Goal: Transaction & Acquisition: Purchase product/service

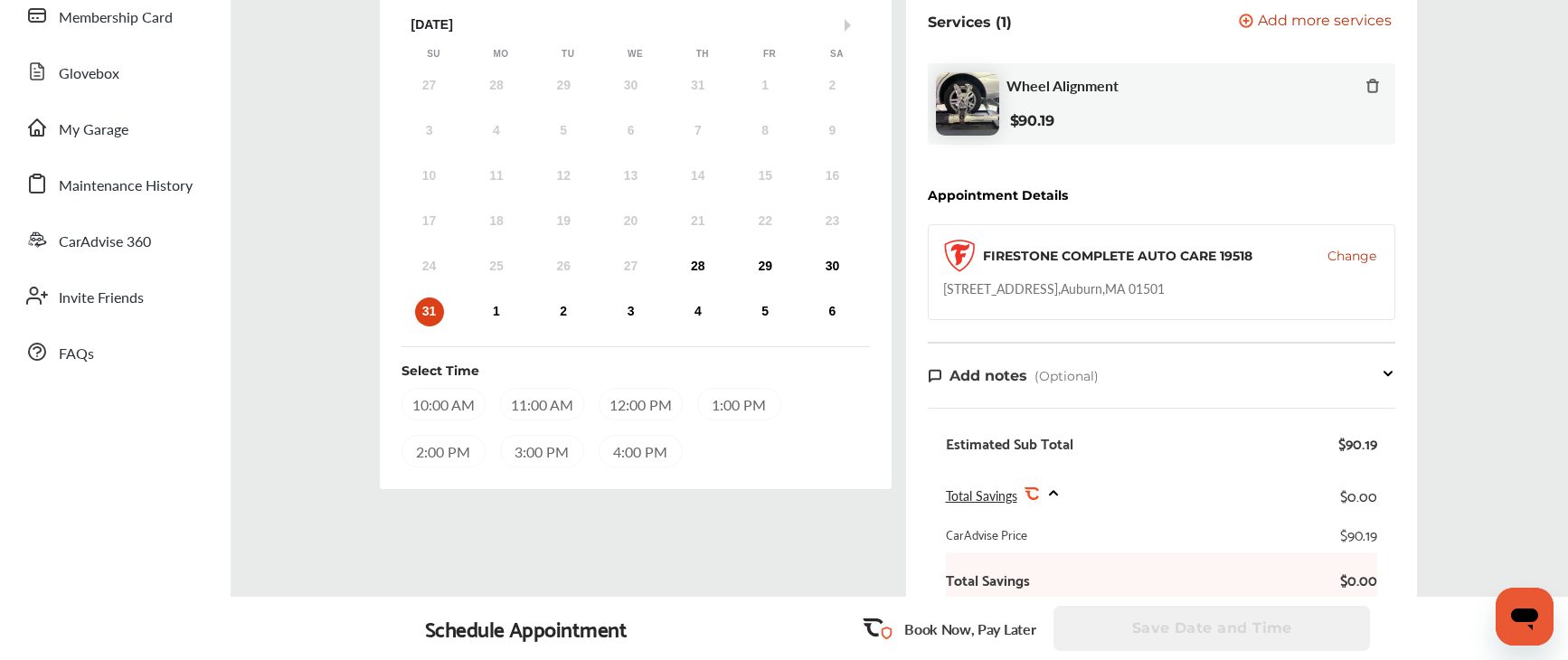
scroll to position [241, 0]
click at [496, 314] on div "1" at bounding box center [496, 313] width 29 height 29
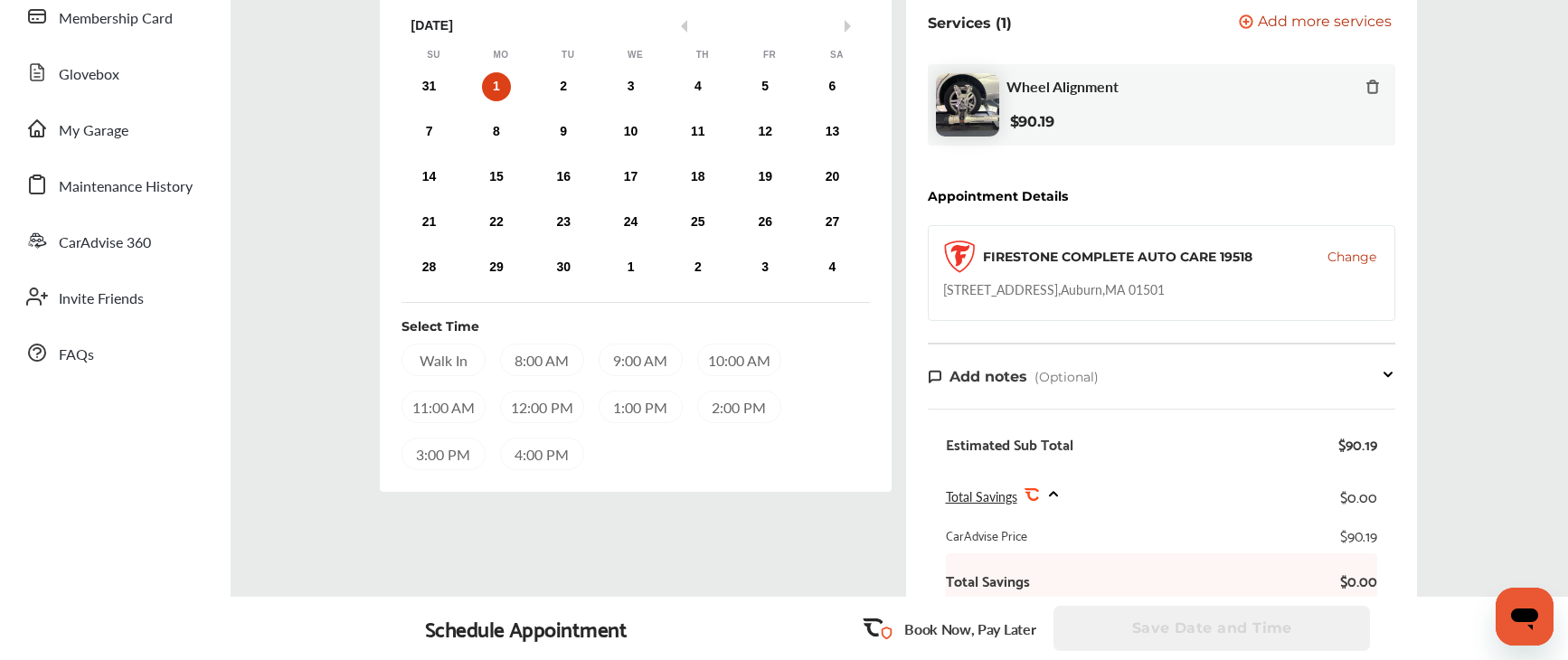
click at [442, 360] on div "Walk In" at bounding box center [443, 360] width 84 height 33
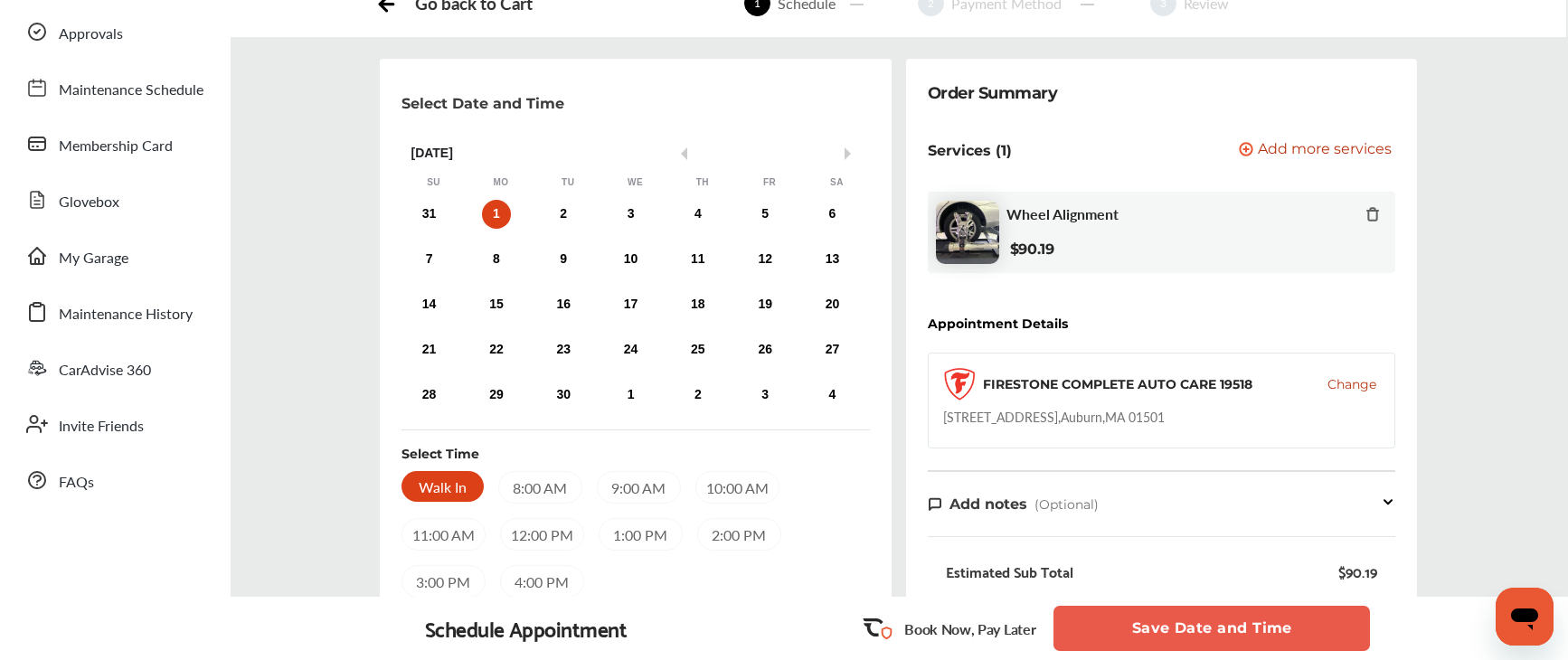
scroll to position [112, 0]
click at [1252, 146] on icon at bounding box center [1246, 150] width 11 height 11
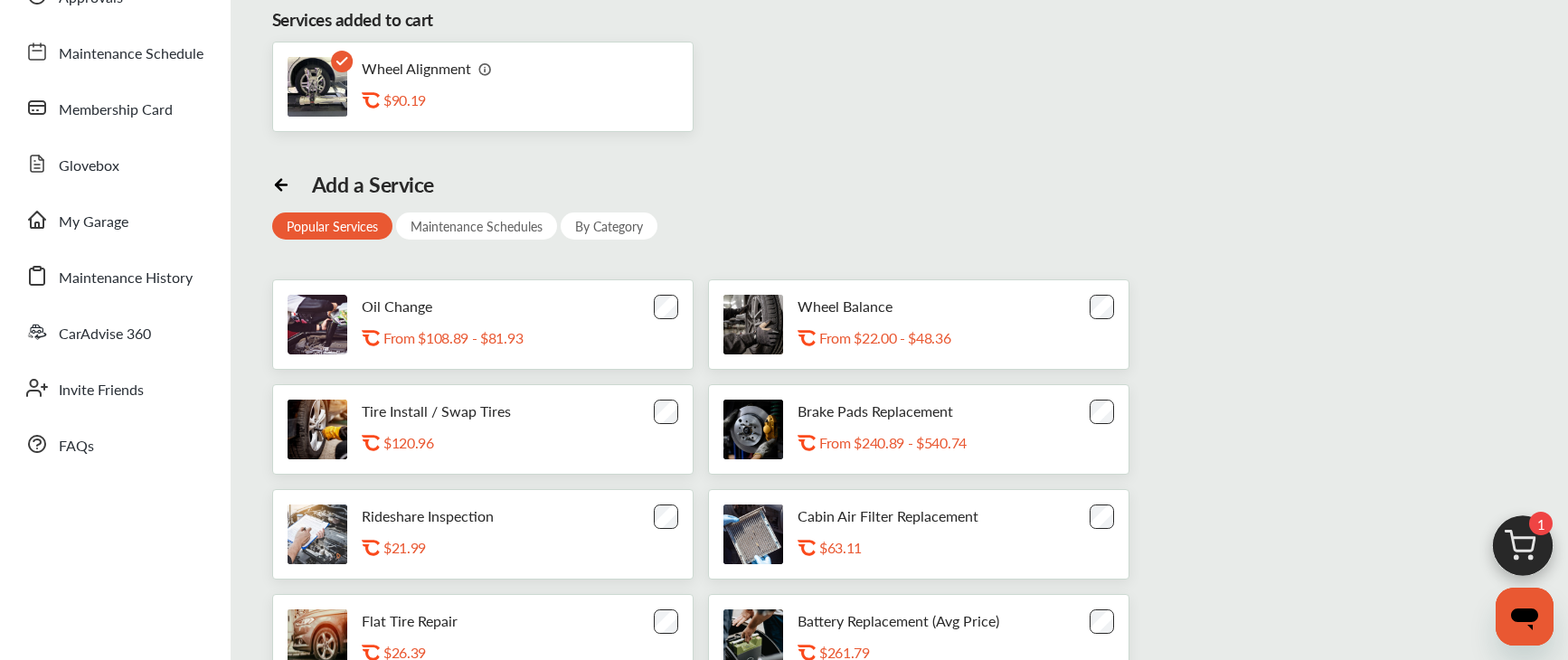
scroll to position [70, 0]
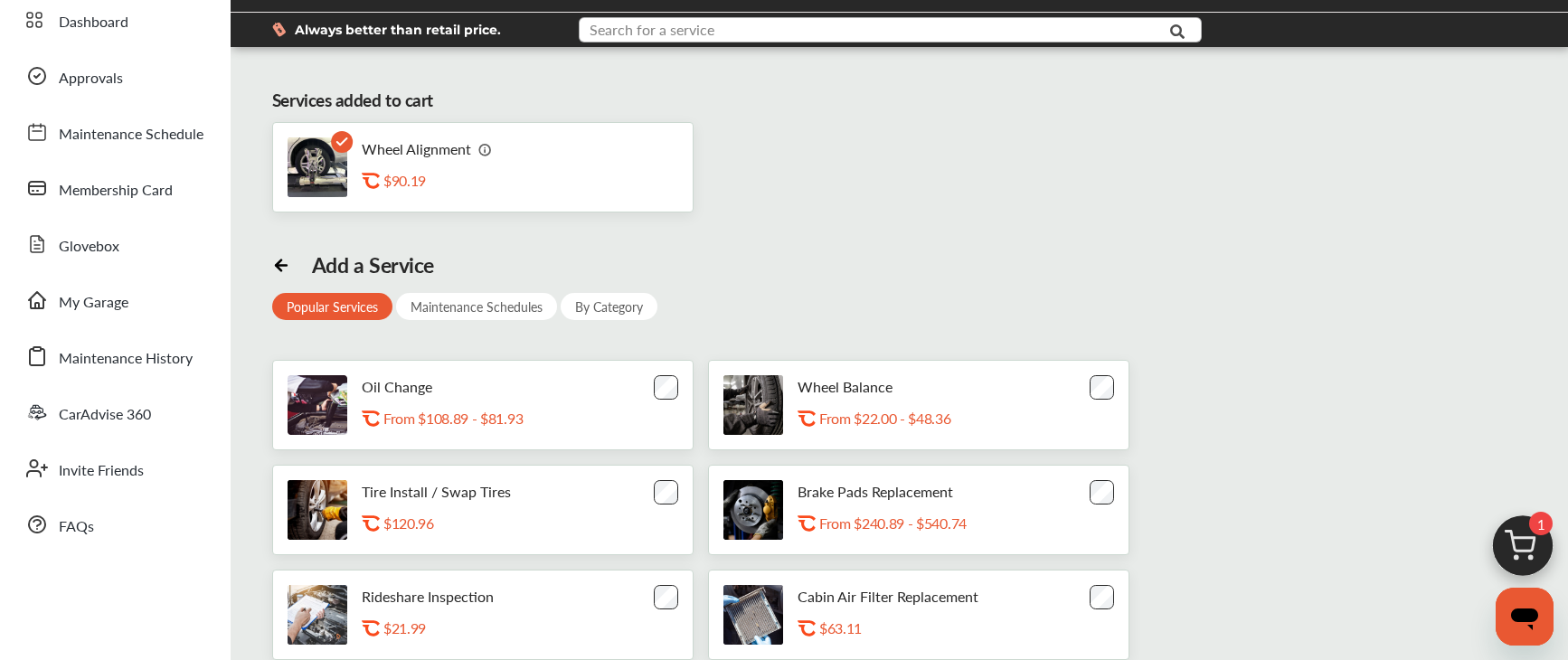
click at [733, 35] on input "text" at bounding box center [867, 32] width 573 height 28
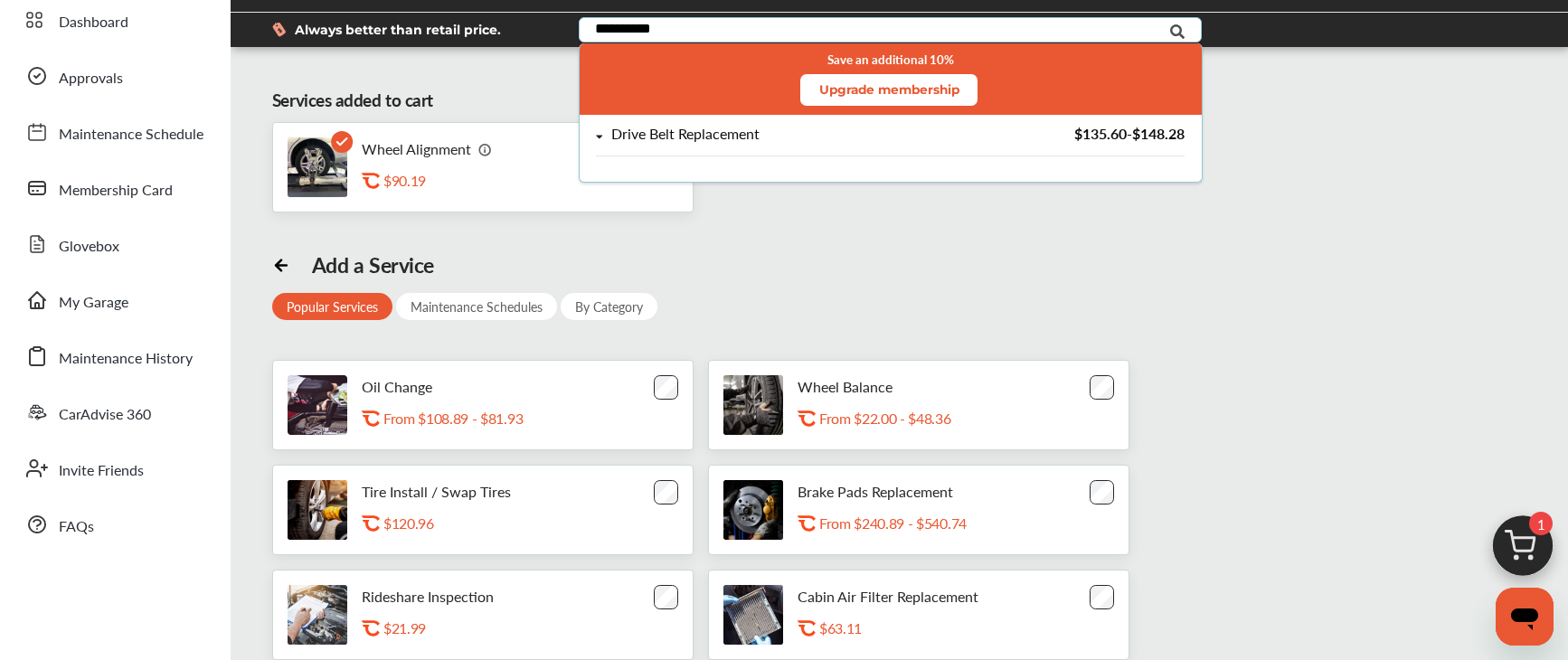
type input "**********"
click at [599, 136] on icon at bounding box center [599, 137] width 7 height 4
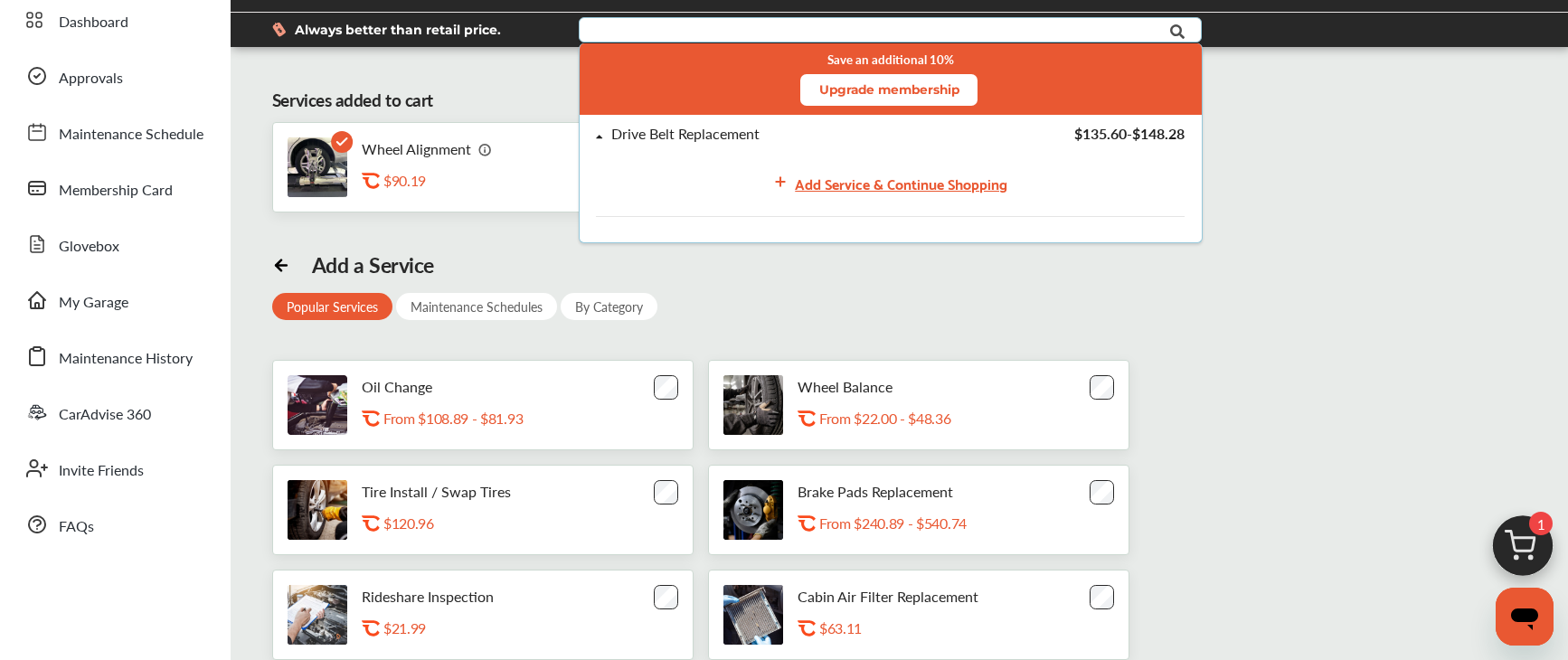
click at [1369, 173] on div "Wheel Alignment .st0{fill:#FA4A1C;} $90.19" at bounding box center [900, 167] width 1254 height 91
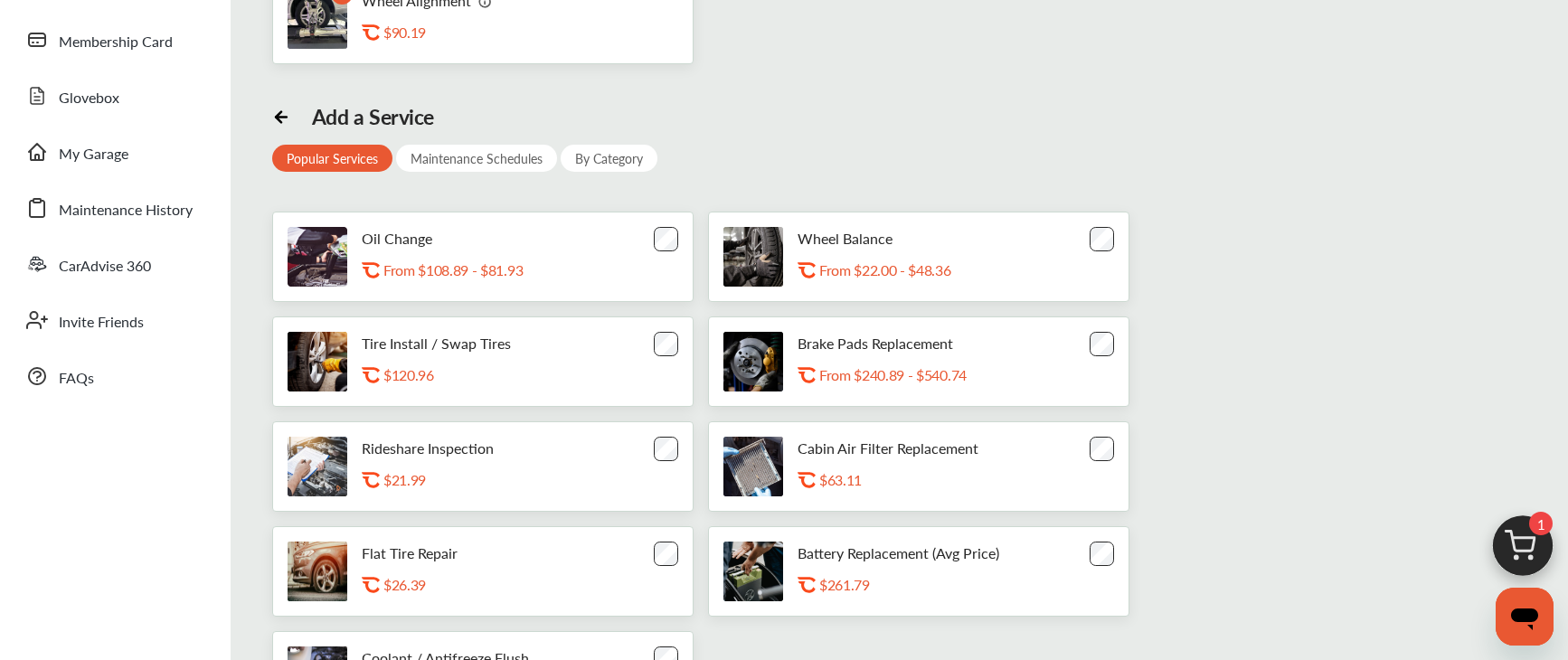
scroll to position [222, 0]
